Goal: Task Accomplishment & Management: Manage account settings

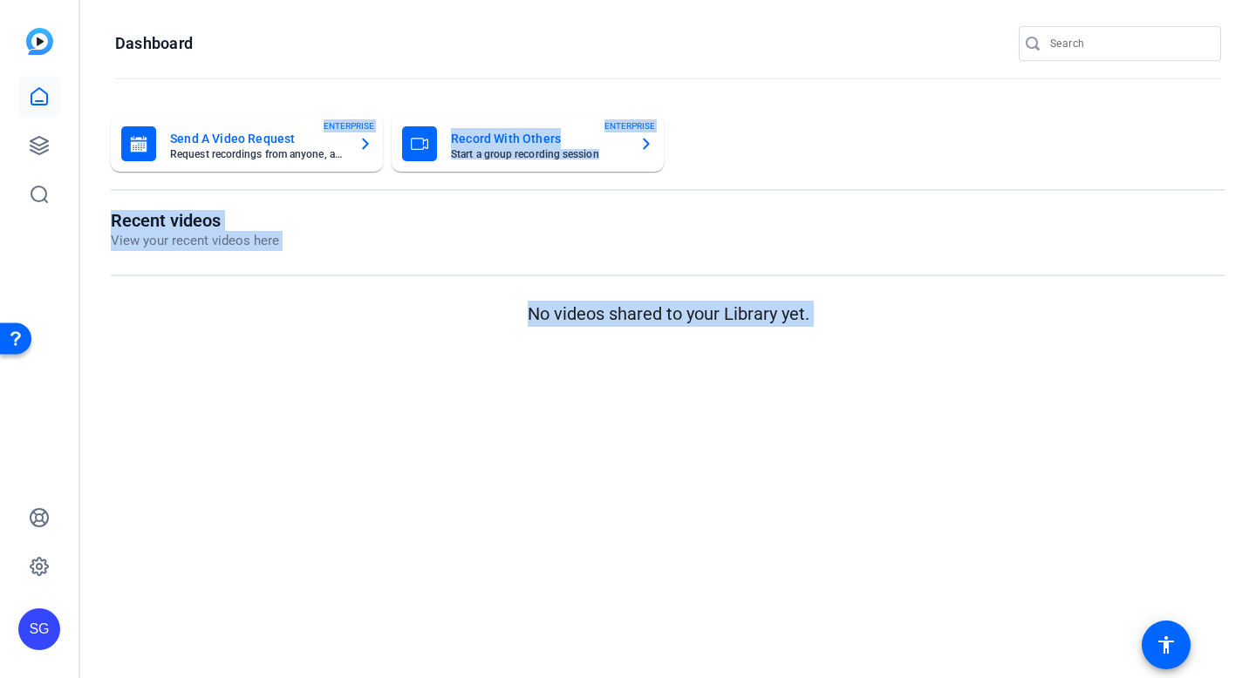
drag, startPoint x: 770, startPoint y: 115, endPoint x: 308, endPoint y: 177, distance: 466.2
click at [308, 171] on div "Send A Video Request Request recordings from anyone, anywhere ENTERPRISE Record…" at bounding box center [667, 224] width 1175 height 250
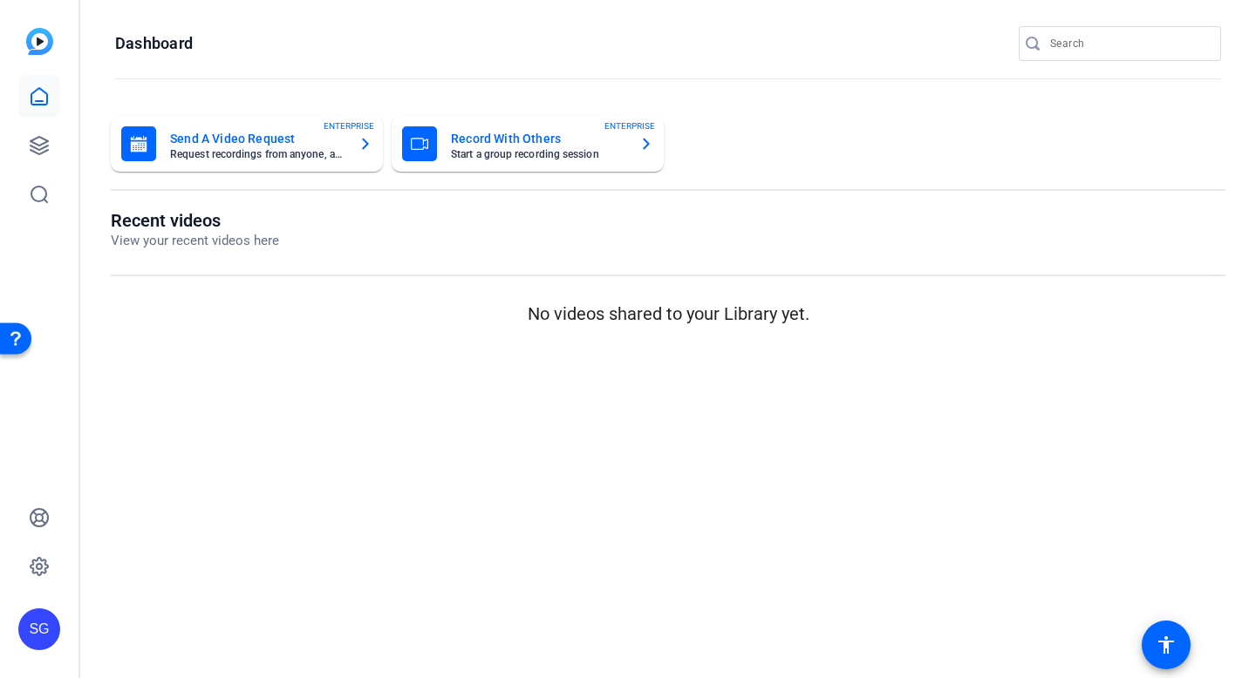
click at [293, 356] on mat-sidenav-content "Dashboard Send A Video Request Request recordings from anyone, anywhere ENTERPR…" at bounding box center [667, 339] width 1175 height 678
click at [37, 136] on icon at bounding box center [39, 145] width 21 height 21
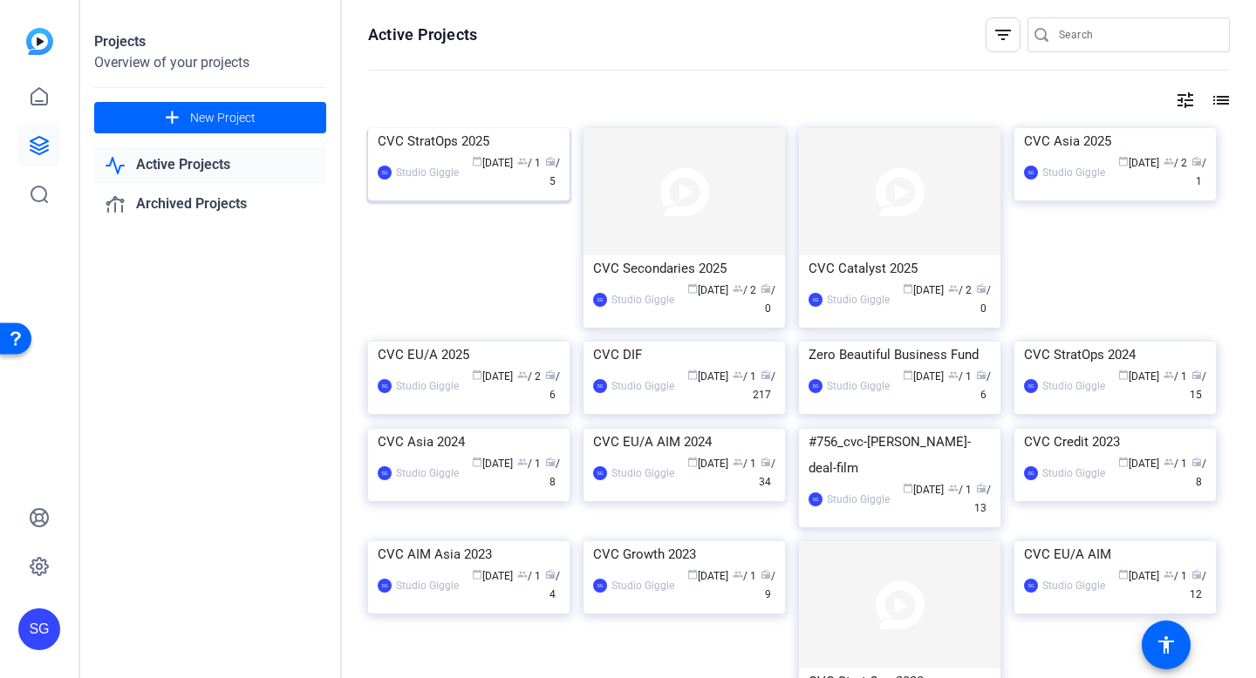
click at [507, 191] on div "calendar_today [DATE] group / 1 radio / 5" at bounding box center [513, 172] width 92 height 37
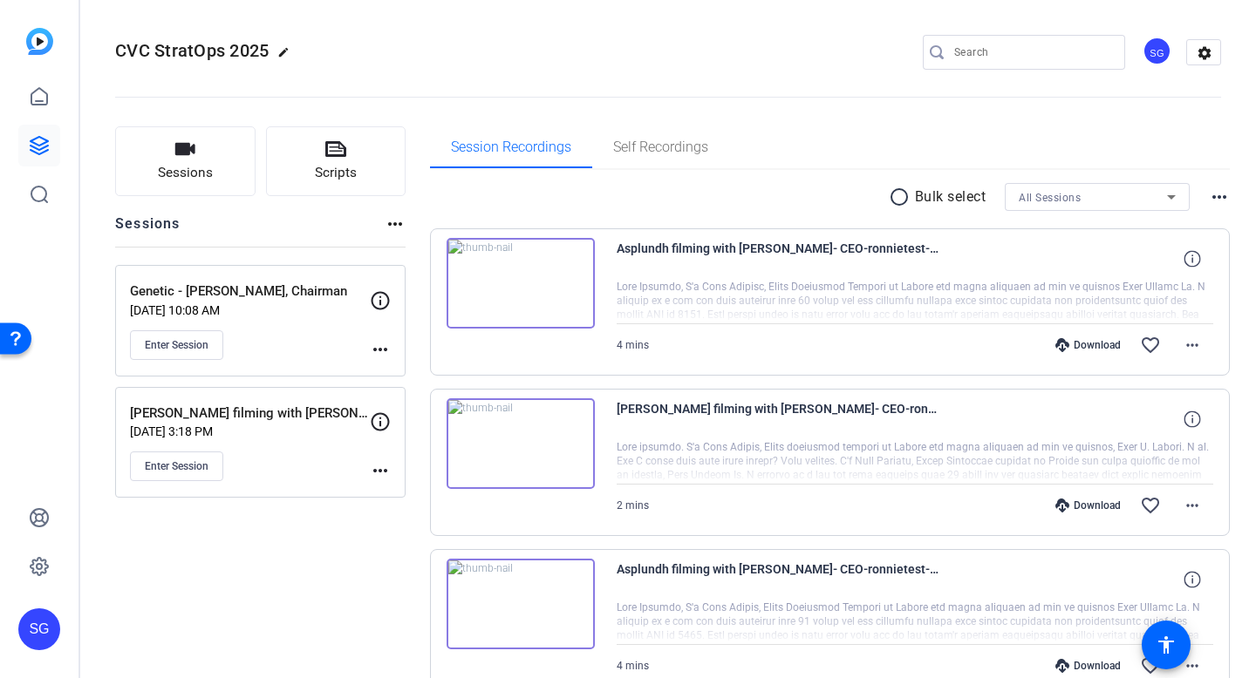
click at [382, 348] on mat-icon "more_horiz" at bounding box center [380, 349] width 21 height 21
click at [439, 374] on span "Edit Session" at bounding box center [423, 374] width 79 height 21
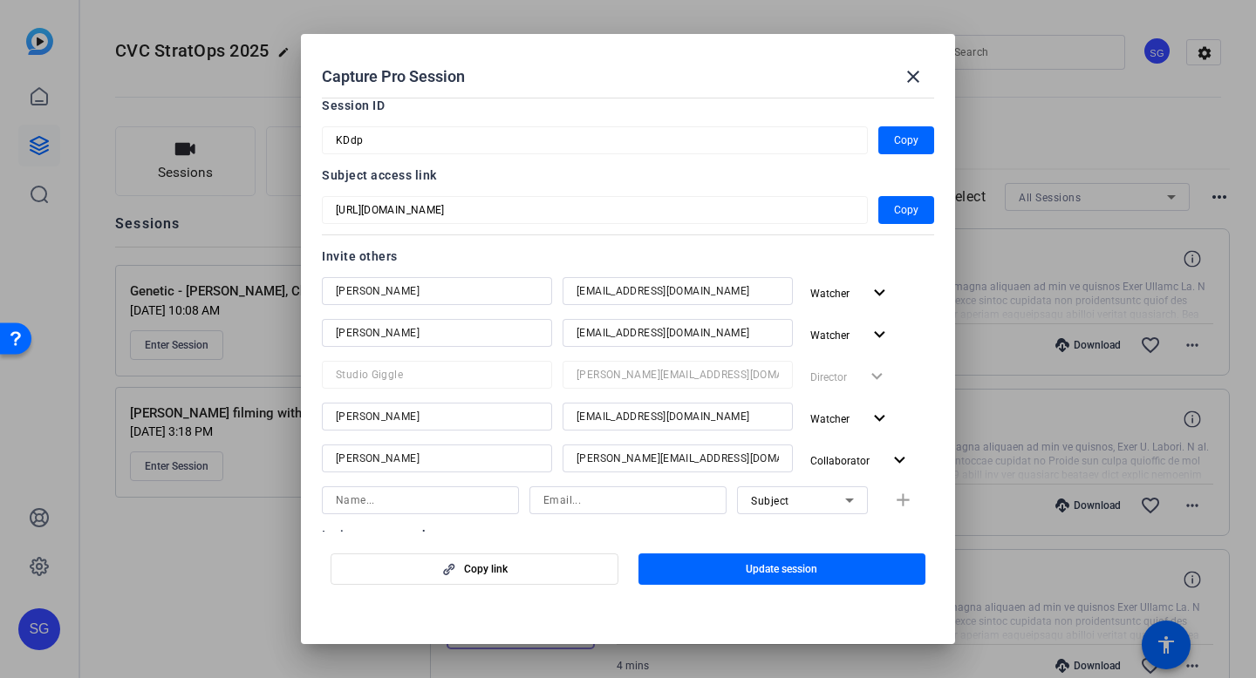
scroll to position [103, 0]
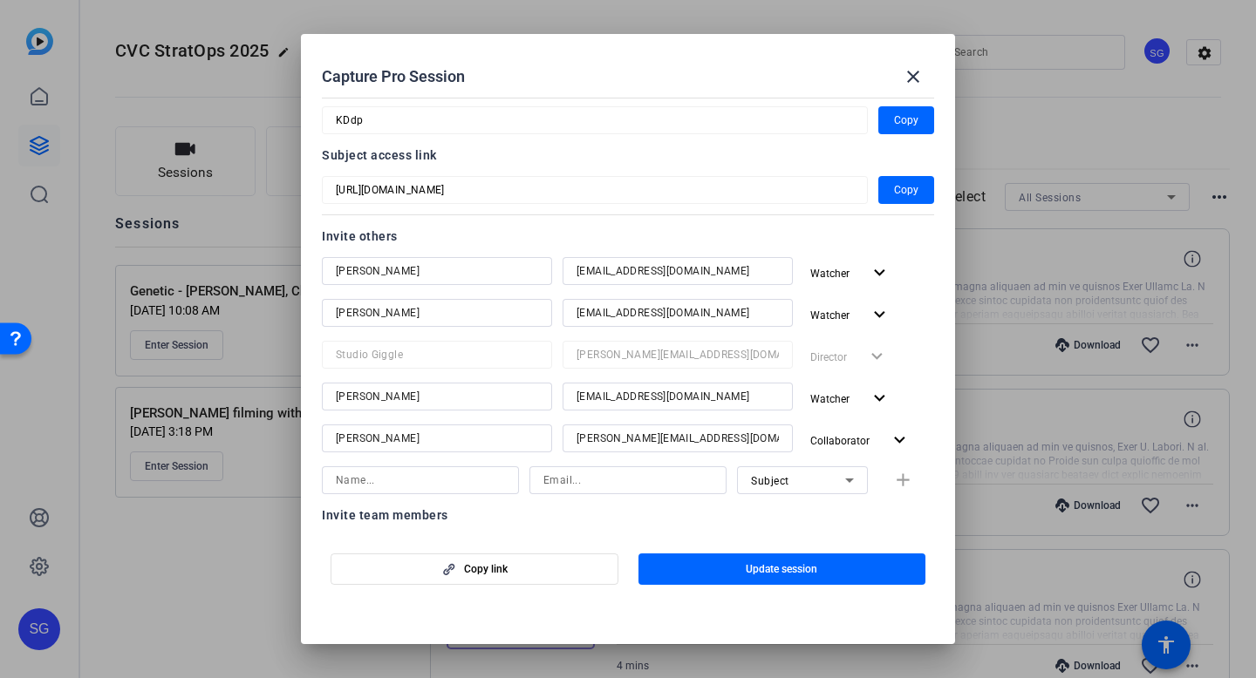
click at [449, 480] on input at bounding box center [420, 480] width 169 height 21
type input "[PERSON_NAME]"
type input "stevw"
click at [907, 79] on mat-icon "close" at bounding box center [912, 76] width 21 height 21
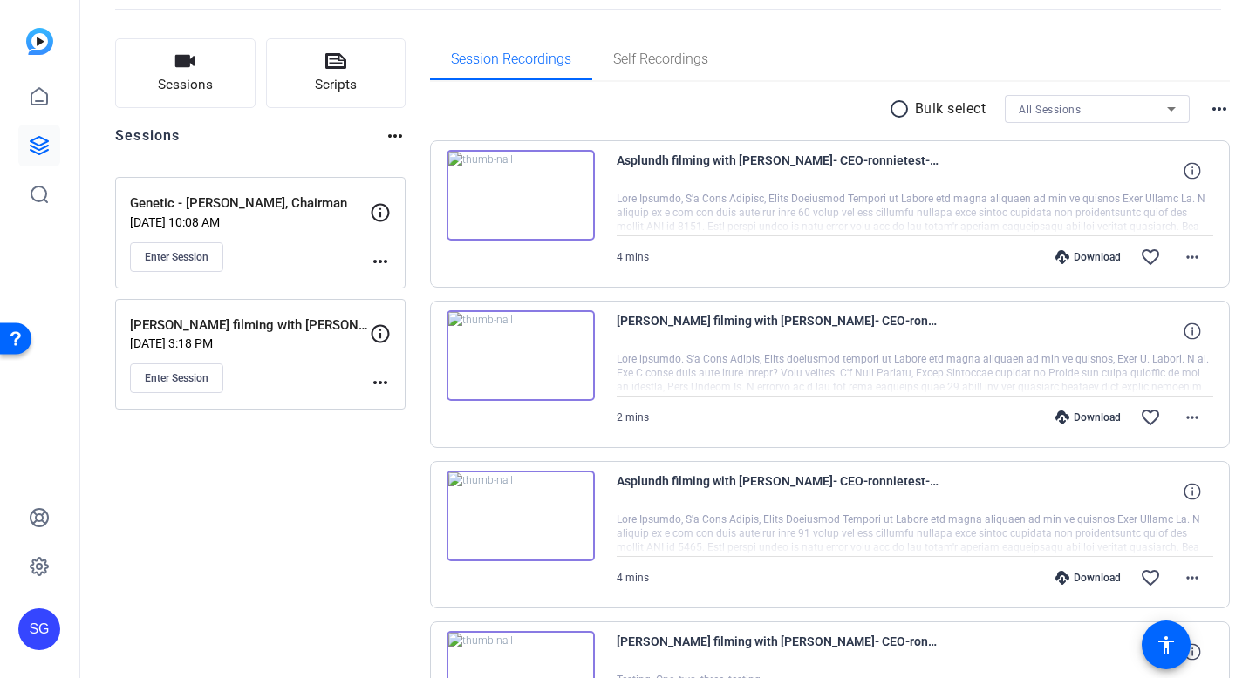
scroll to position [0, 0]
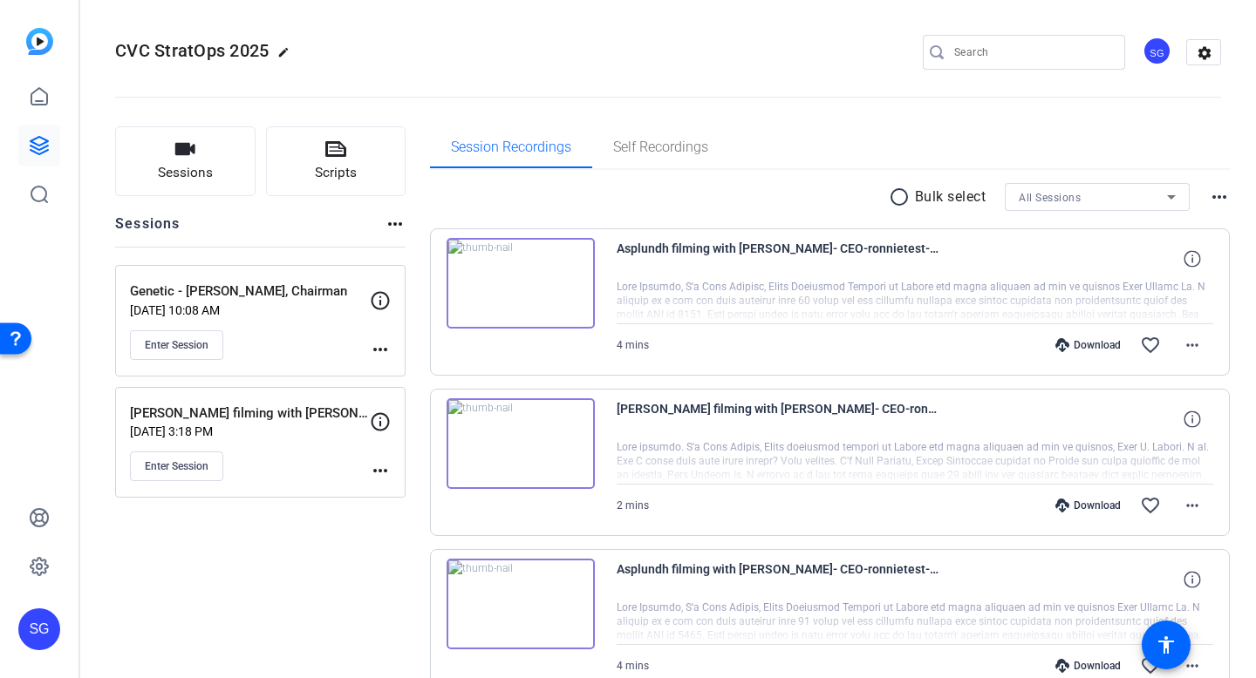
click at [844, 44] on div "CVC StratOps 2025 edit SG settings" at bounding box center [668, 52] width 1106 height 26
